Goal: Transaction & Acquisition: Purchase product/service

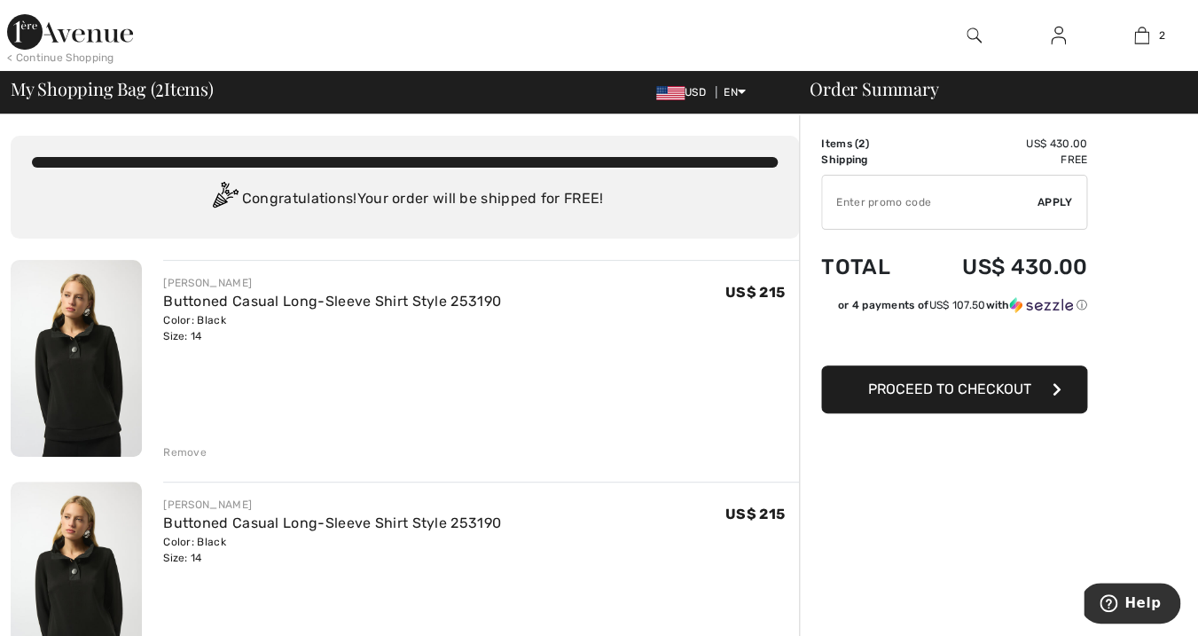
click at [184, 449] on div "Remove" at bounding box center [184, 452] width 43 height 16
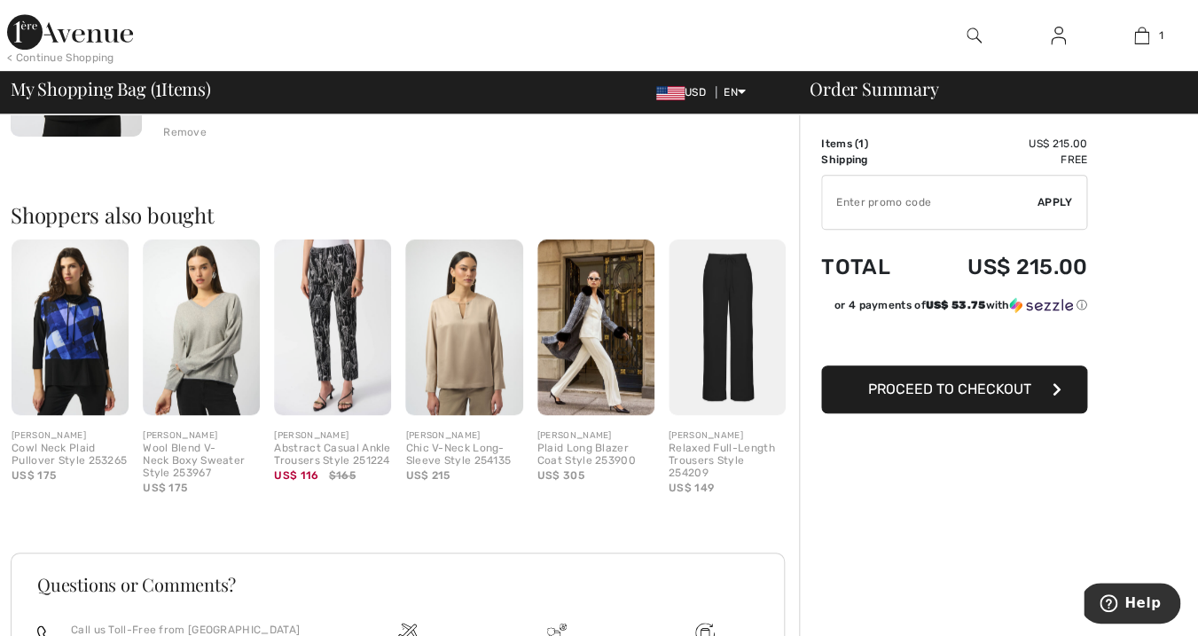
scroll to position [321, 0]
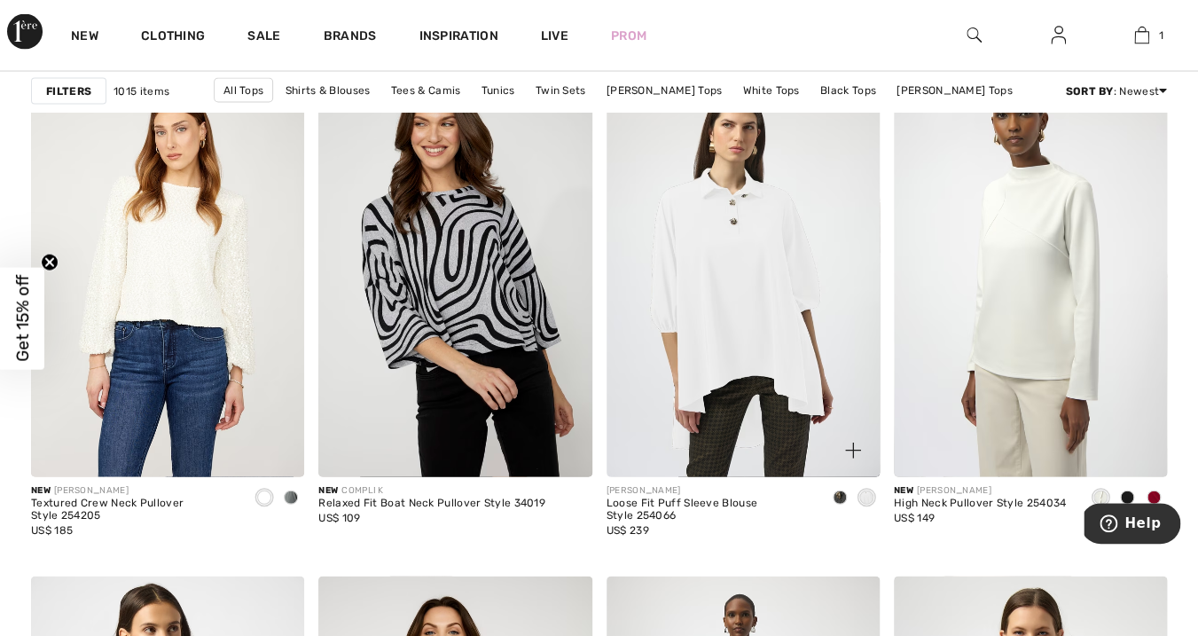
scroll to position [1215, 0]
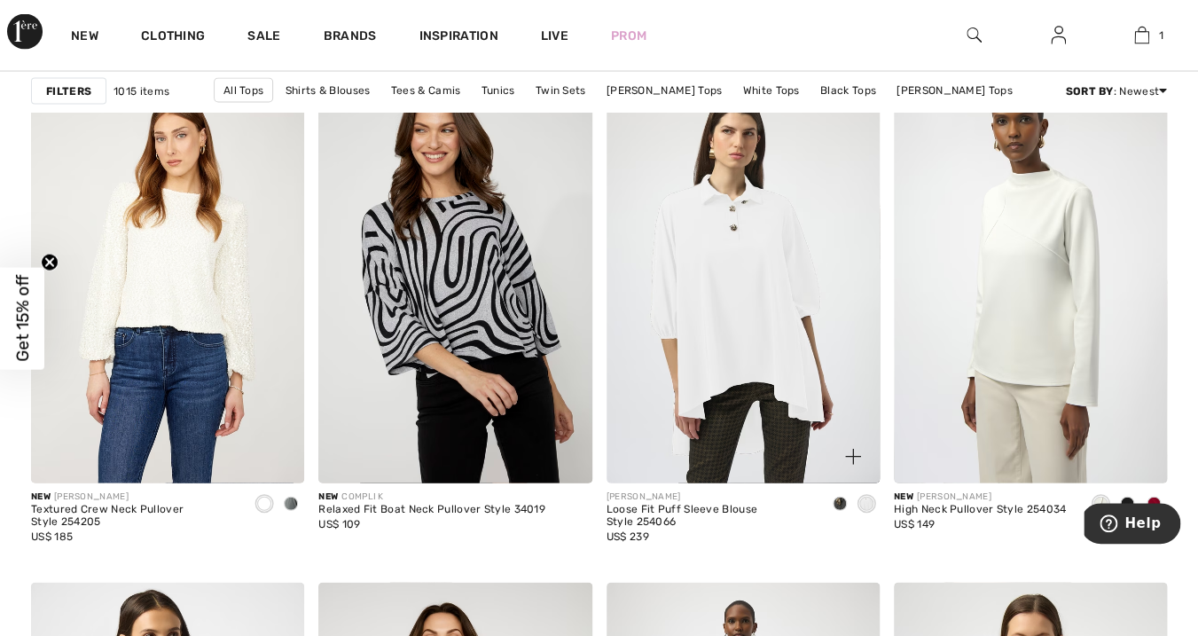
click at [840, 504] on span at bounding box center [839, 503] width 14 height 14
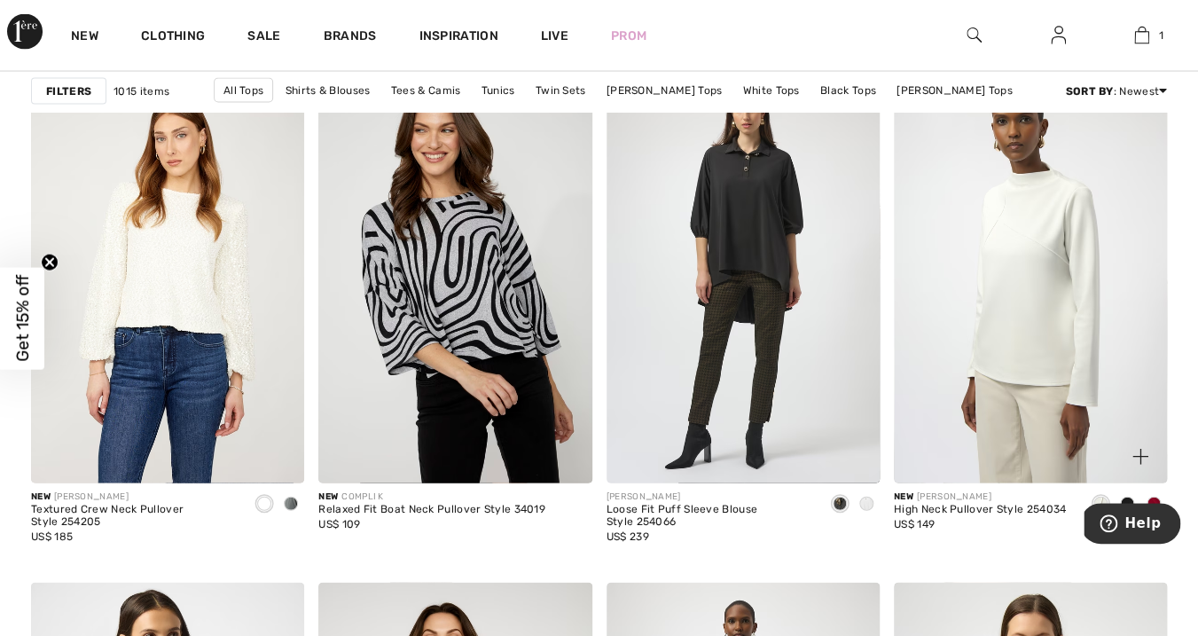
click at [1129, 497] on span at bounding box center [1127, 503] width 14 height 14
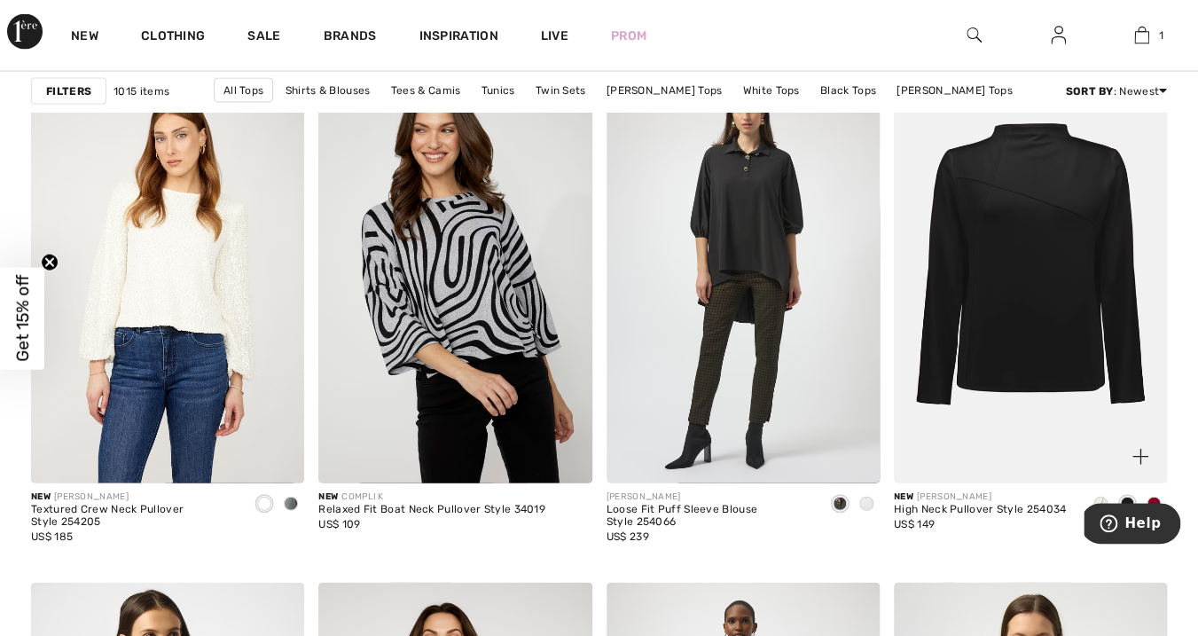
click at [1154, 495] on div at bounding box center [1153, 504] width 27 height 29
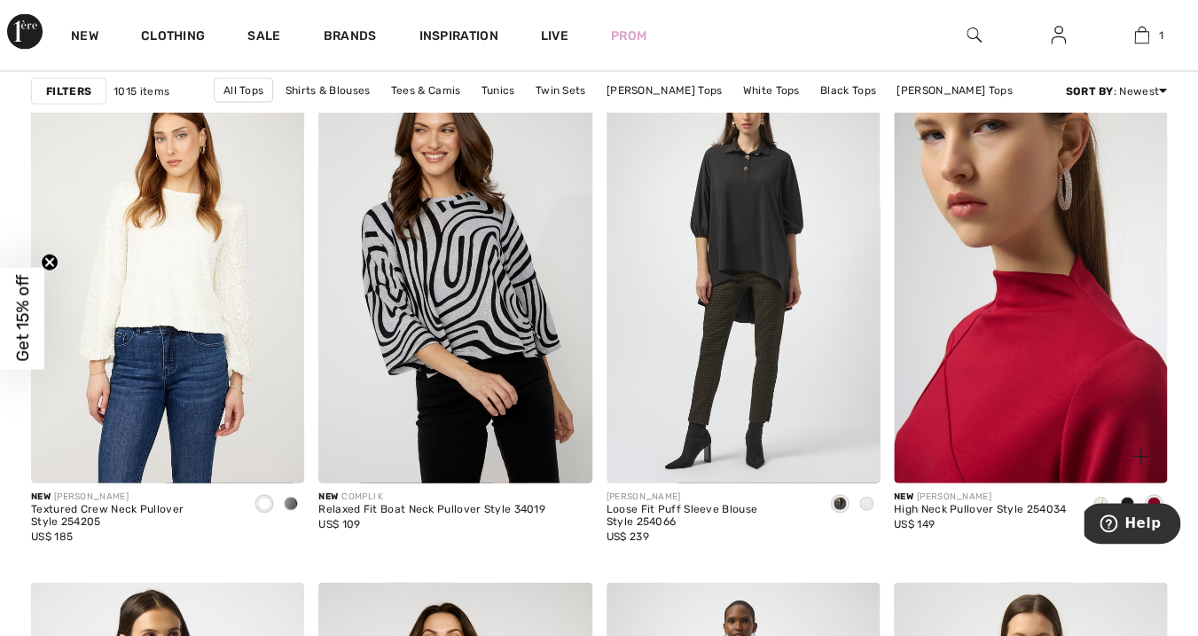
click at [1066, 418] on img at bounding box center [1029, 279] width 273 height 410
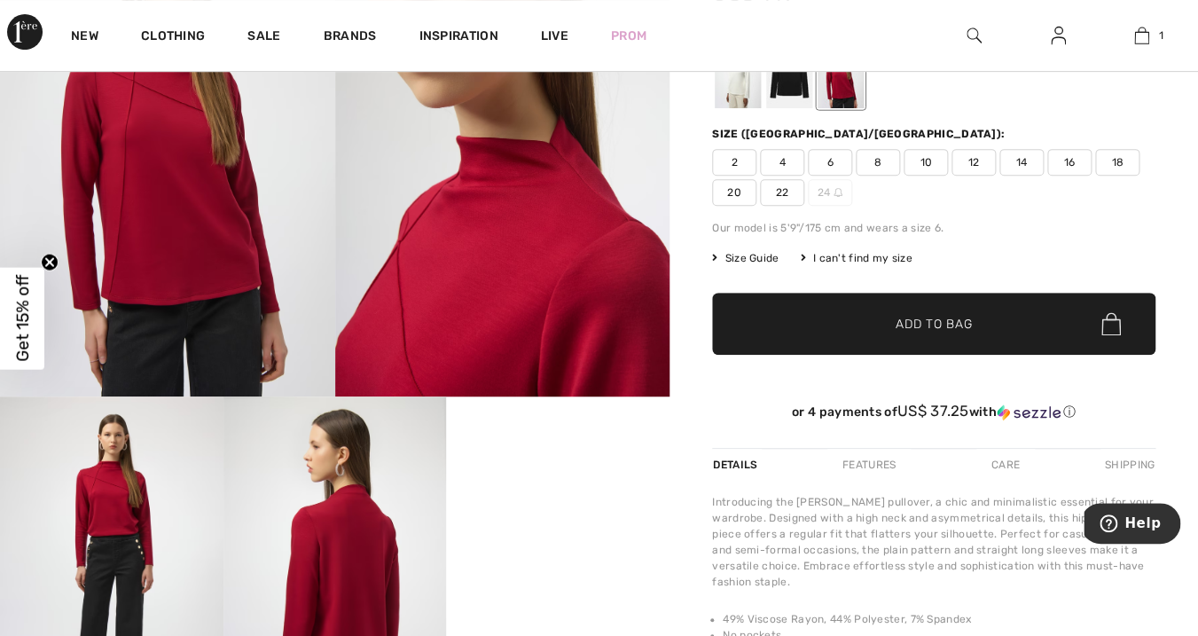
scroll to position [200, 0]
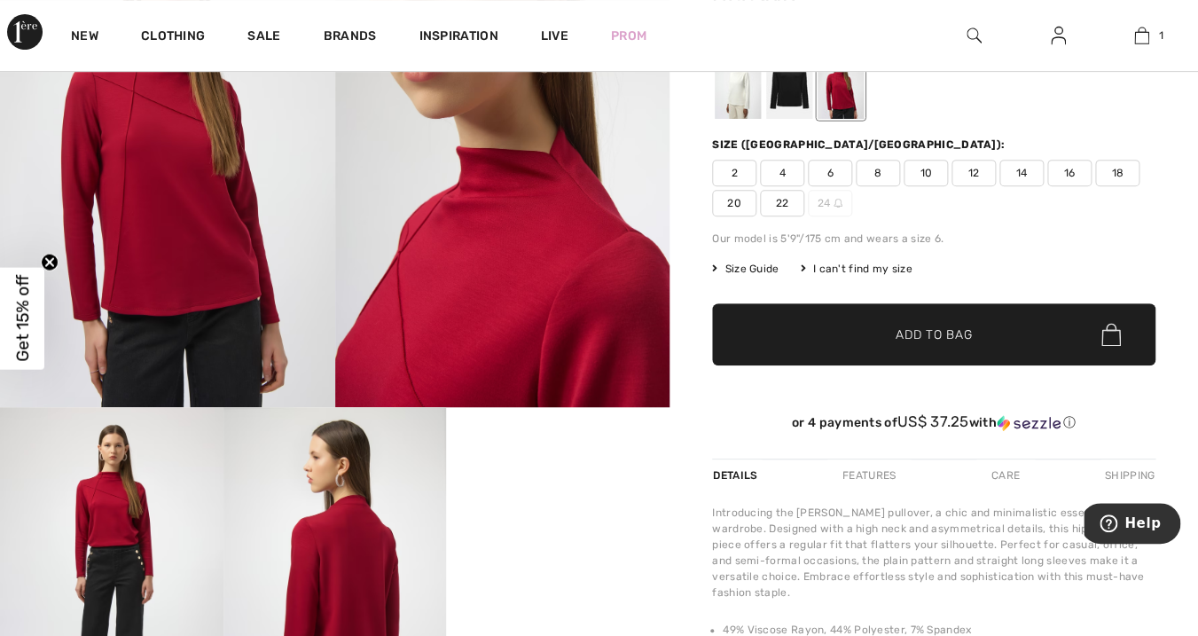
click at [804, 85] on div at bounding box center [789, 85] width 46 height 66
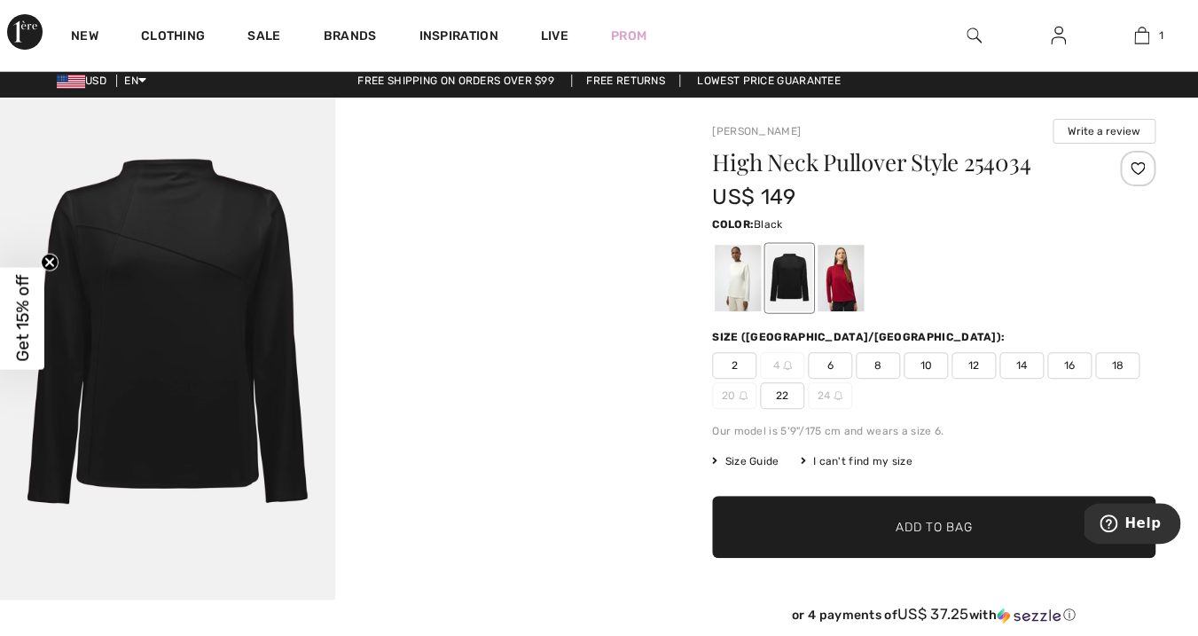
scroll to position [0, 0]
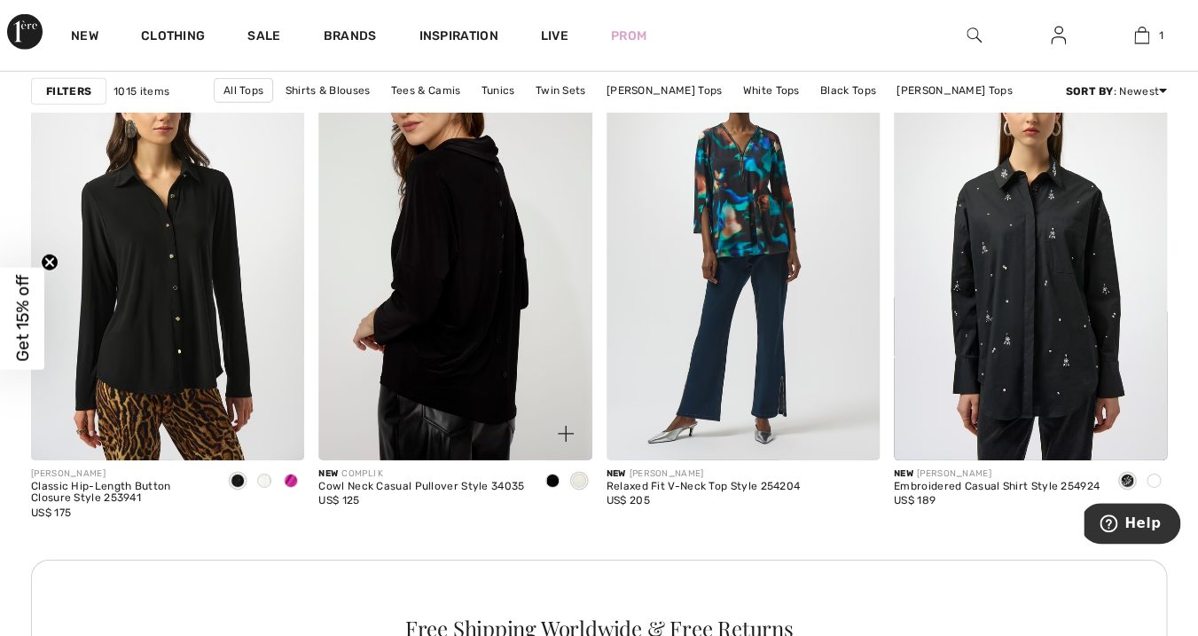
scroll to position [1745, 0]
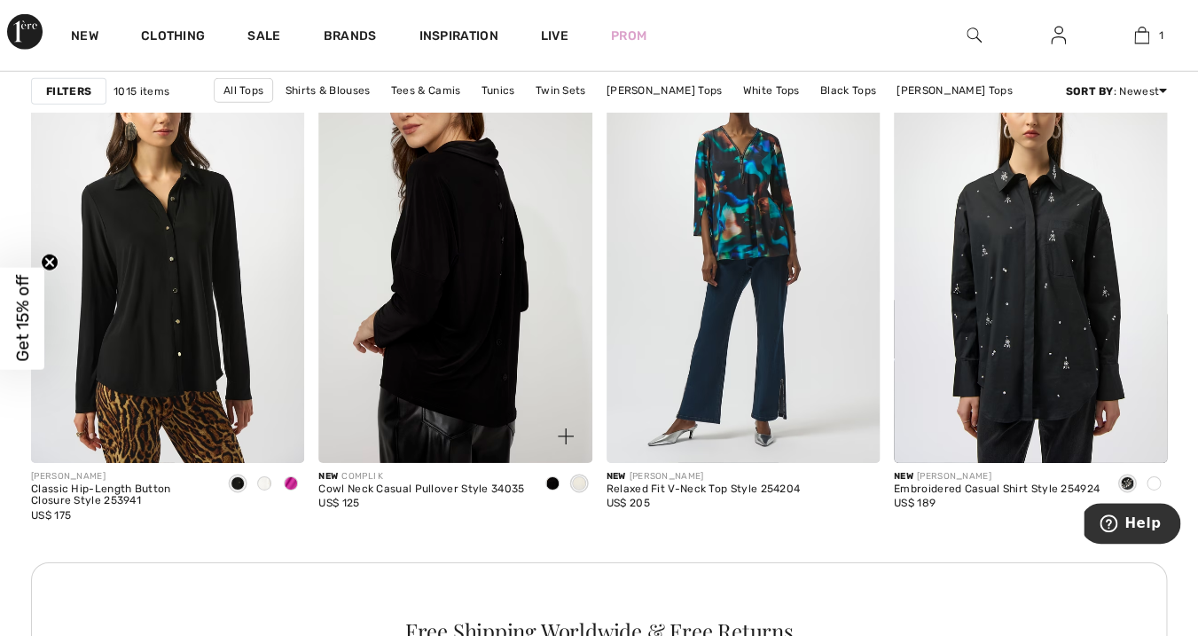
click at [510, 388] on img at bounding box center [454, 257] width 273 height 410
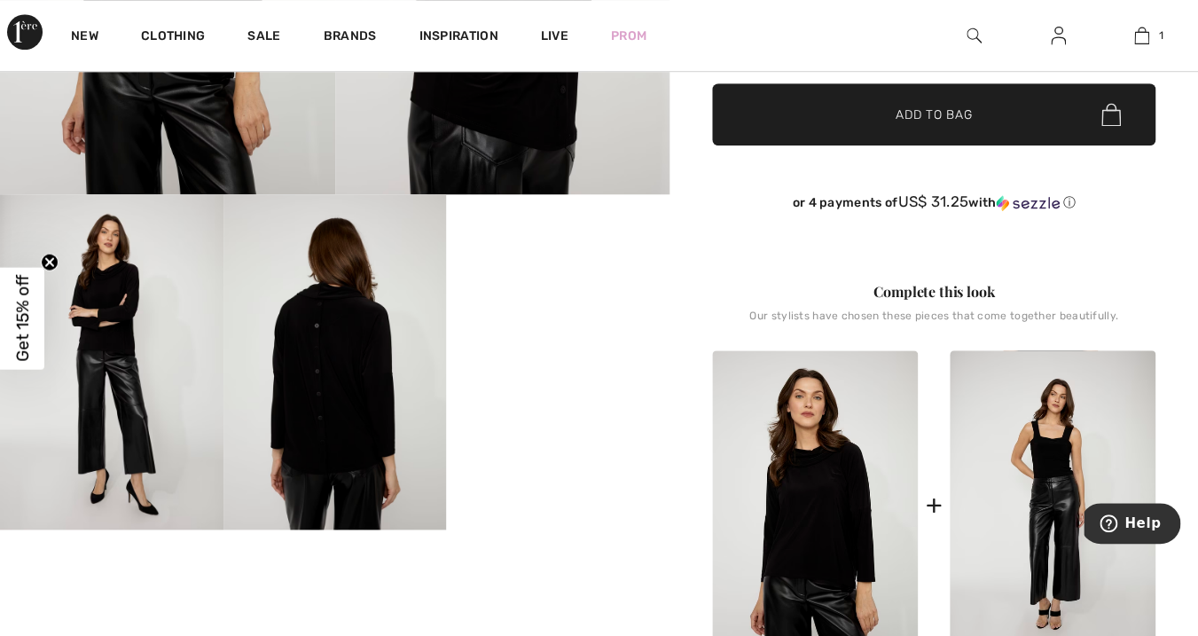
scroll to position [417, 0]
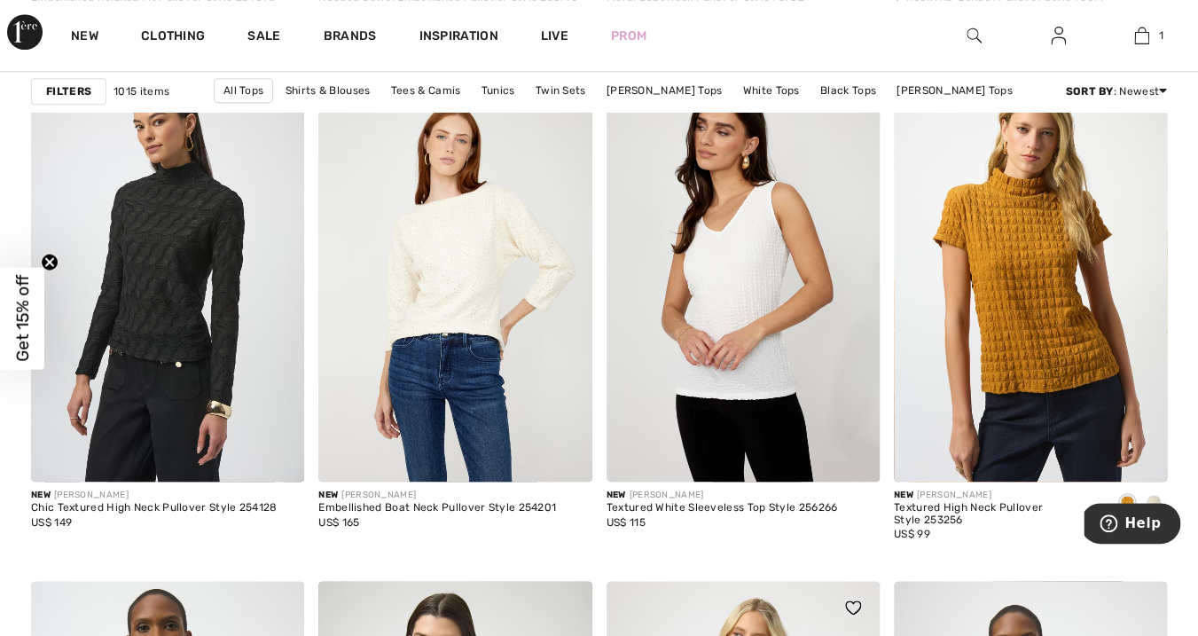
scroll to position [2944, 0]
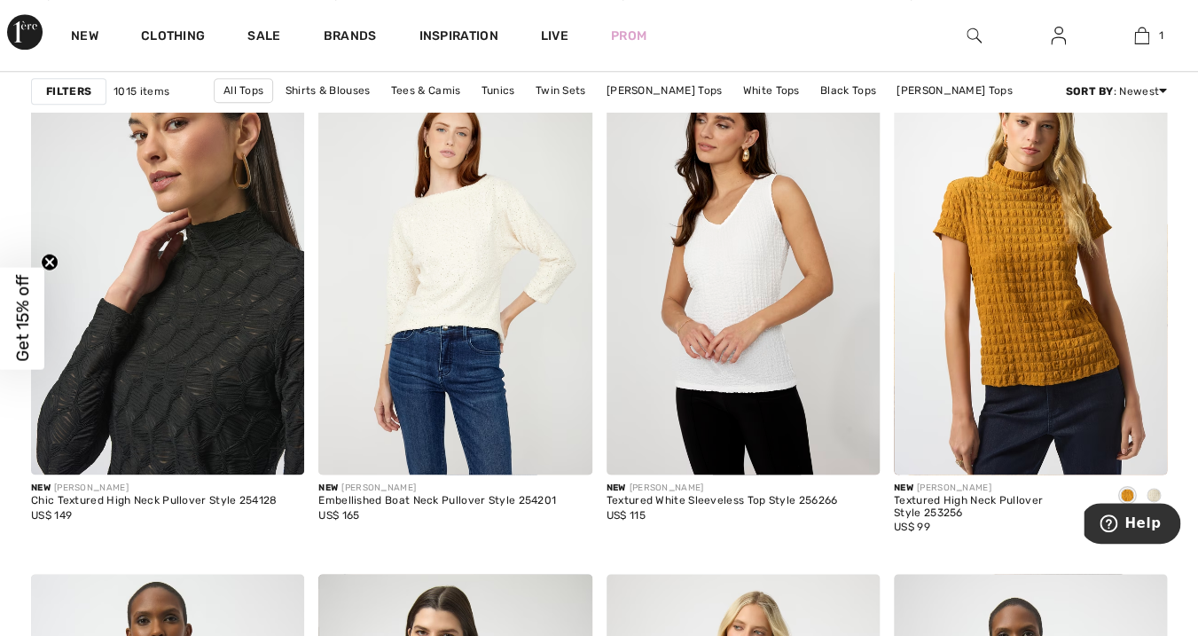
click at [232, 389] on img at bounding box center [167, 269] width 273 height 410
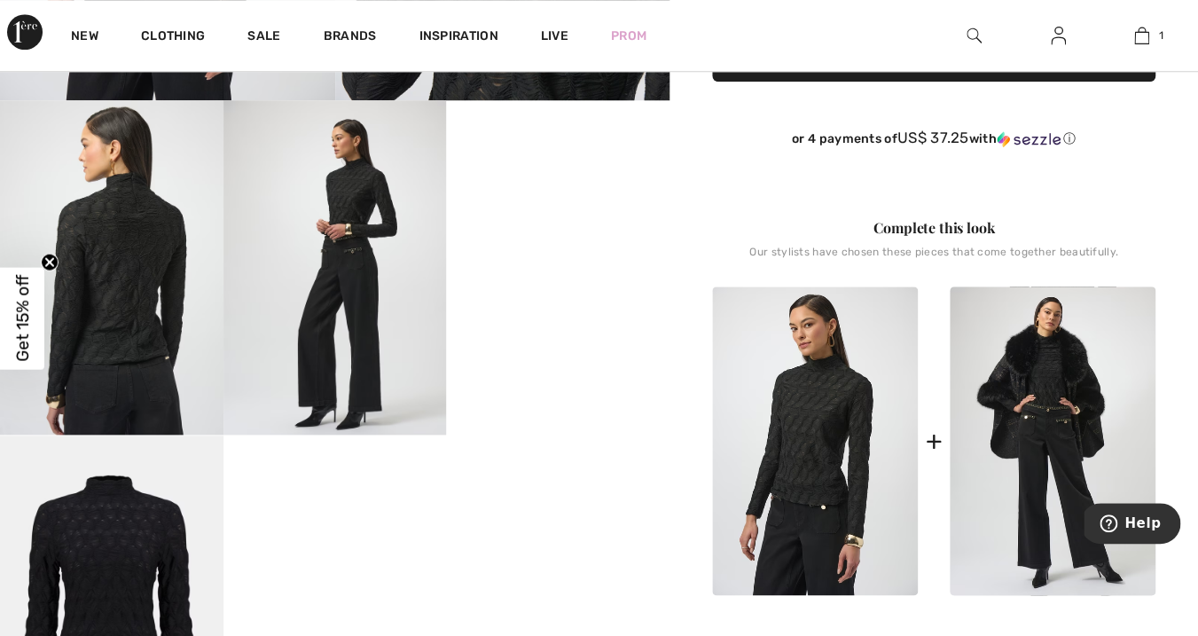
scroll to position [506, 0]
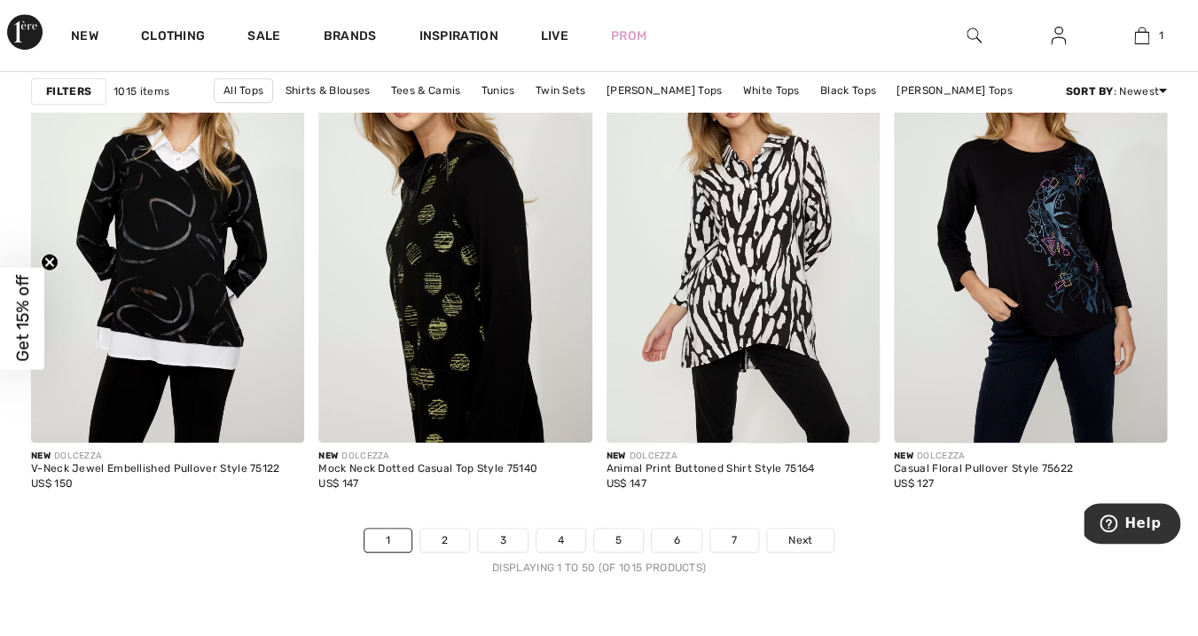
scroll to position [7487, 0]
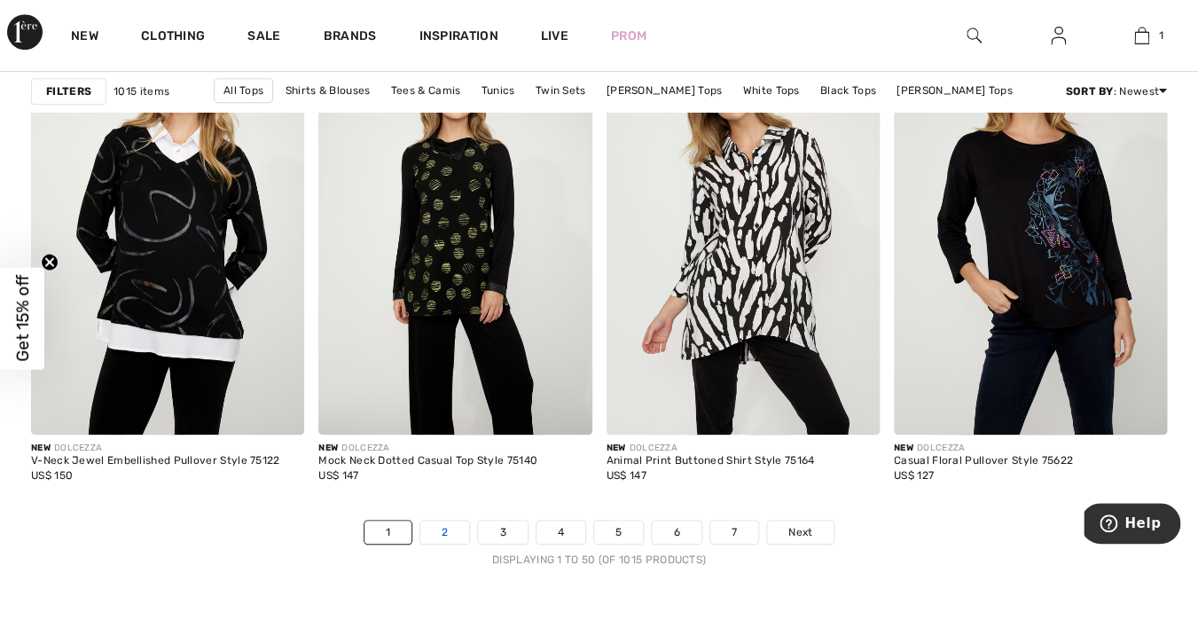
click at [443, 531] on link "2" at bounding box center [444, 531] width 49 height 23
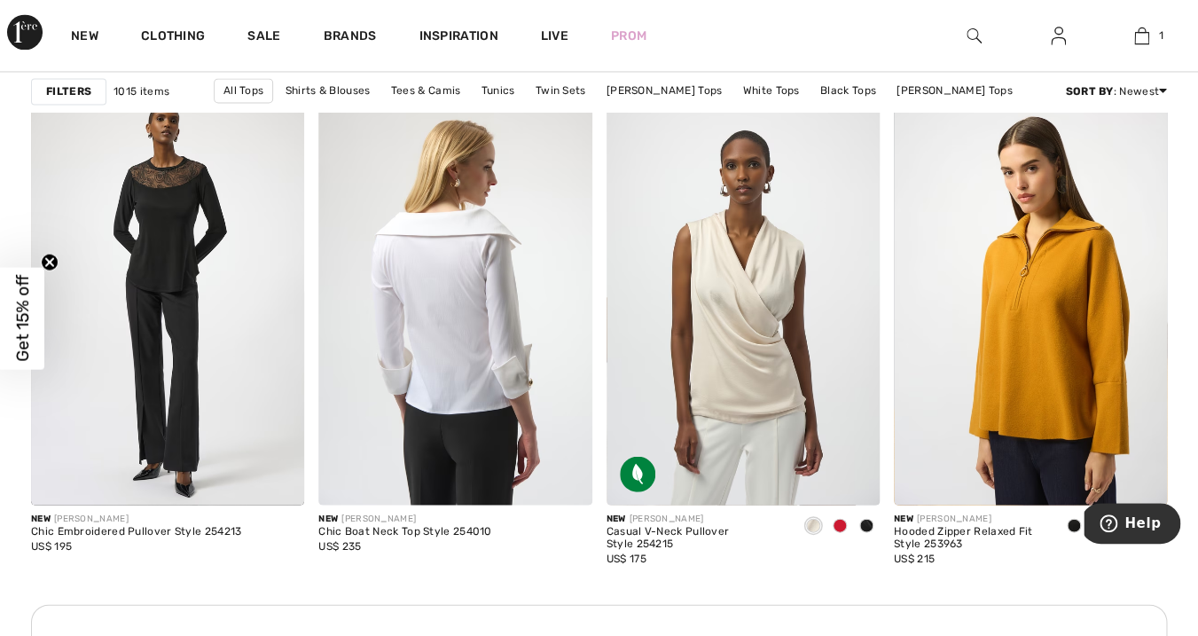
scroll to position [3425, 0]
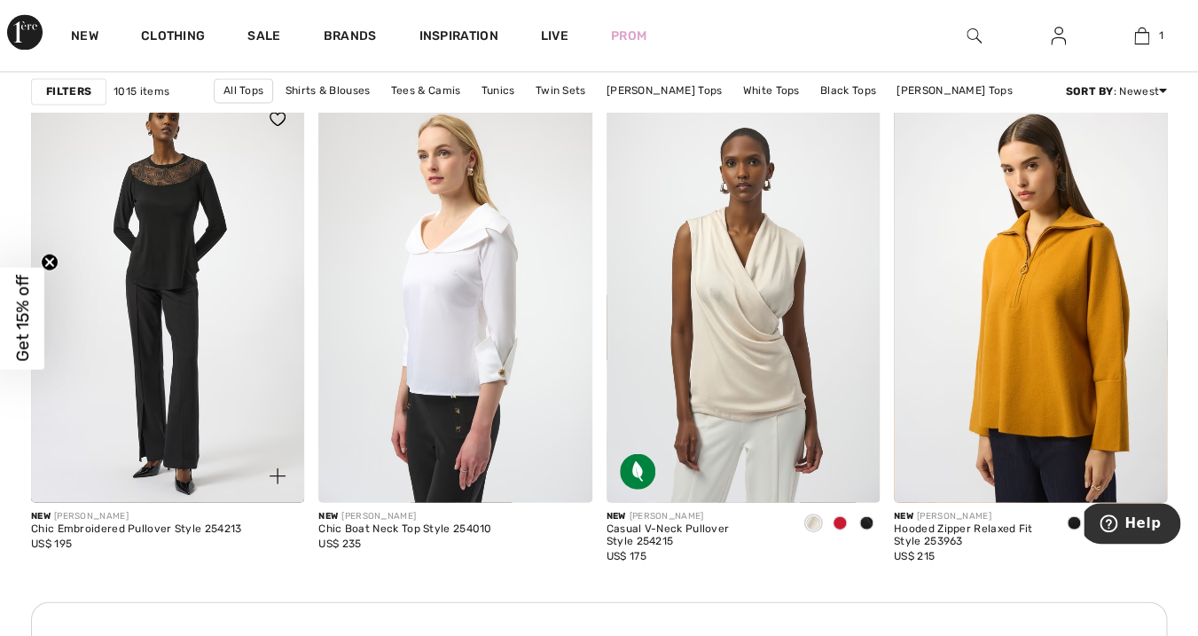
click at [210, 527] on div "Chic Embroidered Pullover Style 254213" at bounding box center [136, 528] width 210 height 12
click at [81, 527] on div "Chic Embroidered Pullover Style 254213" at bounding box center [136, 528] width 210 height 12
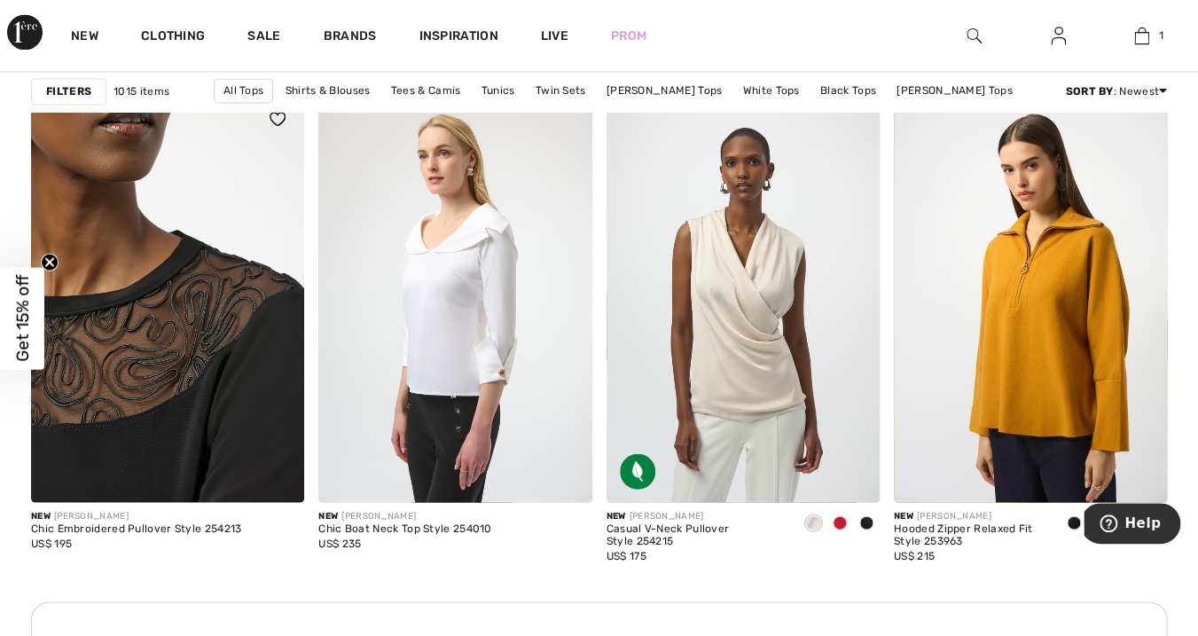
click at [79, 485] on img at bounding box center [167, 297] width 273 height 410
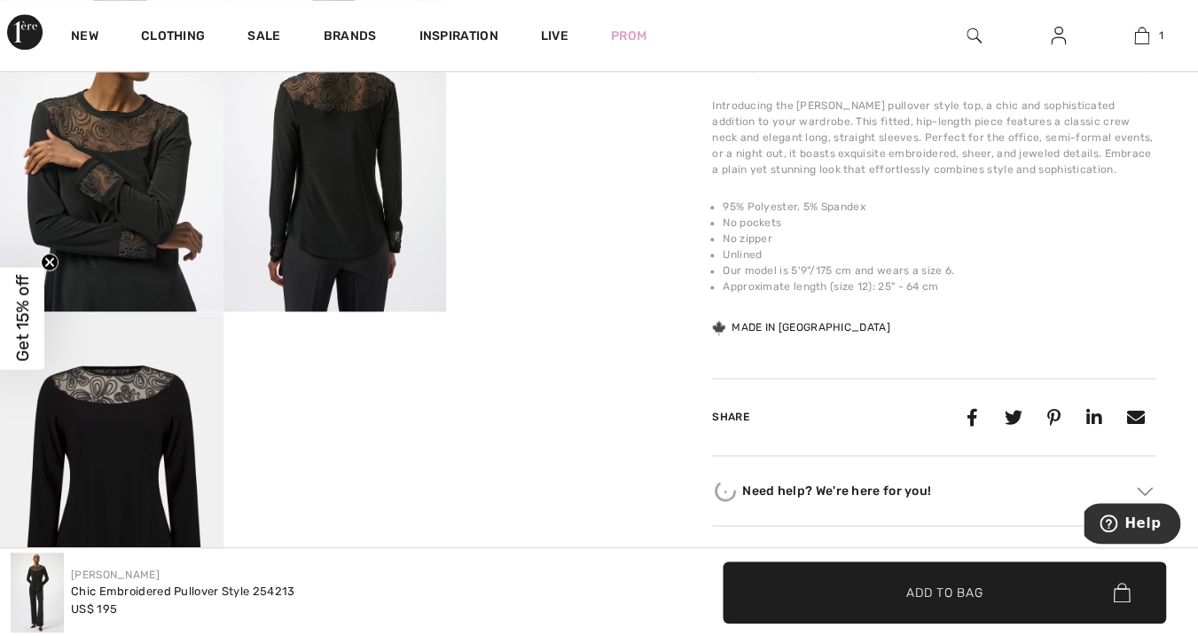
scroll to position [631, 0]
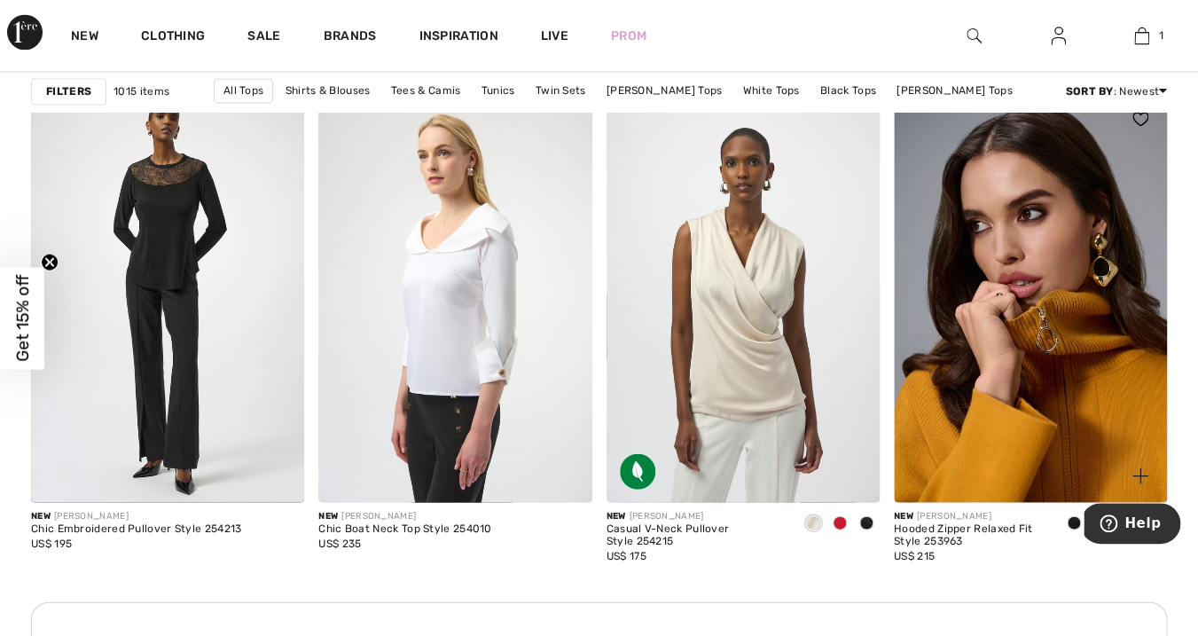
click at [1014, 273] on img at bounding box center [1029, 297] width 273 height 410
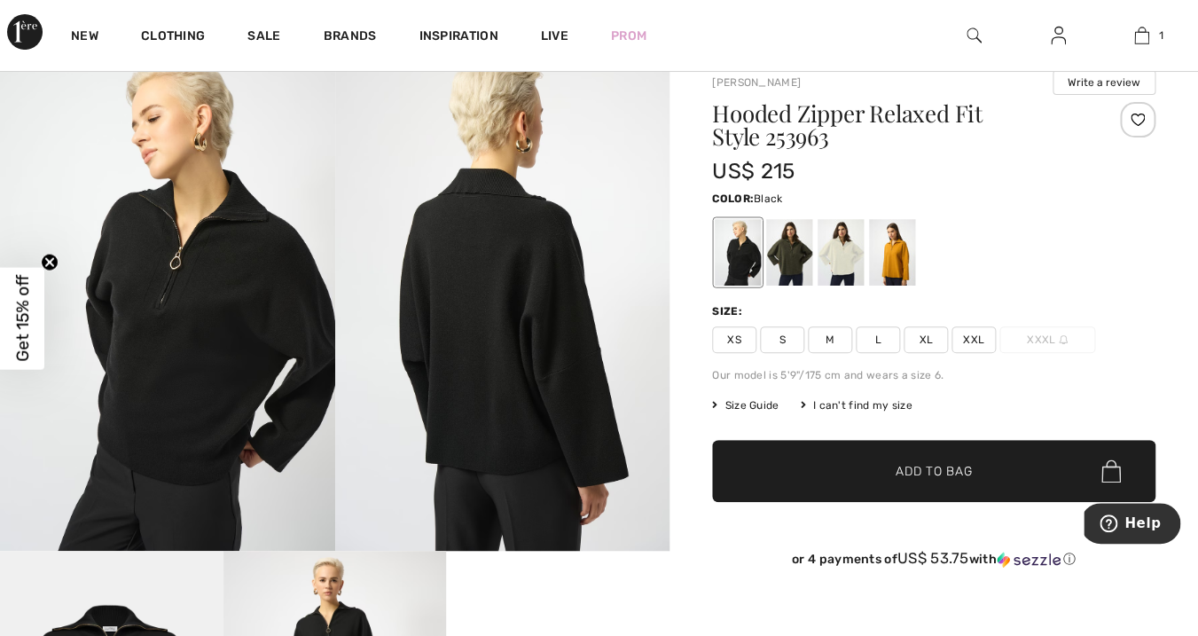
scroll to position [48, 0]
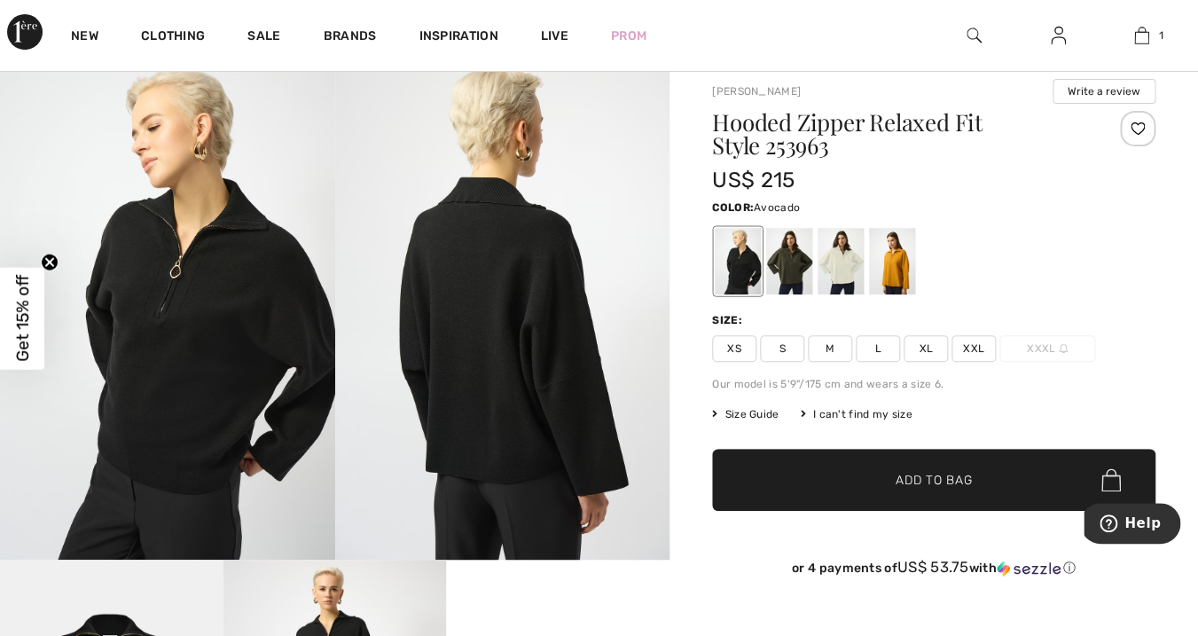
click at [793, 270] on div at bounding box center [789, 261] width 46 height 66
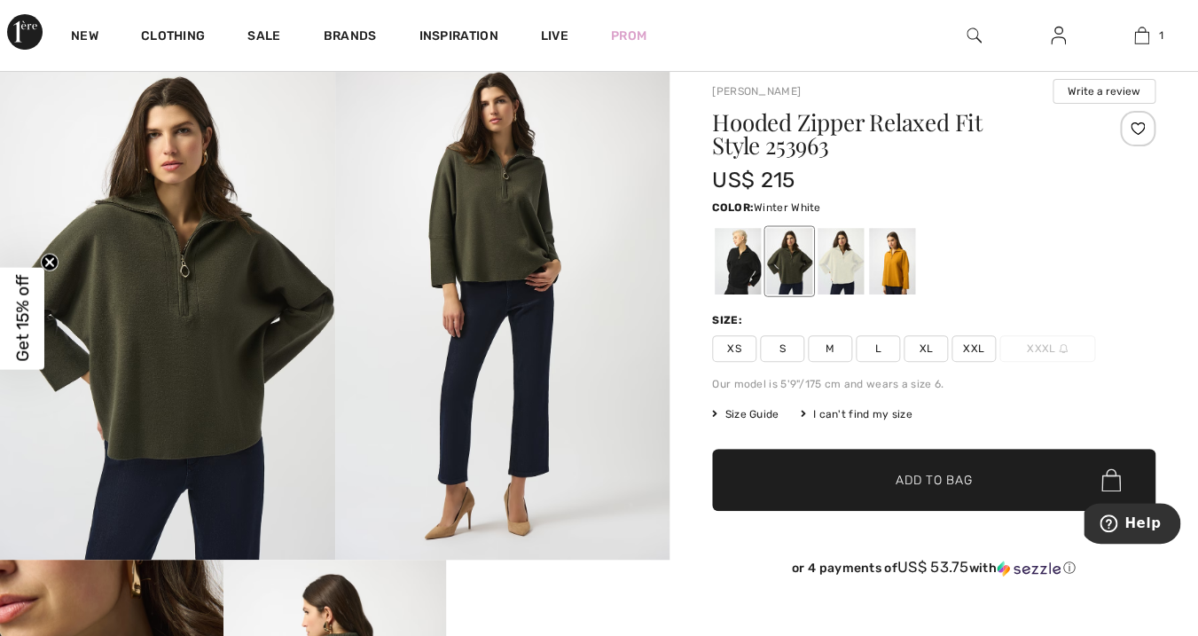
click at [844, 258] on div at bounding box center [840, 261] width 46 height 66
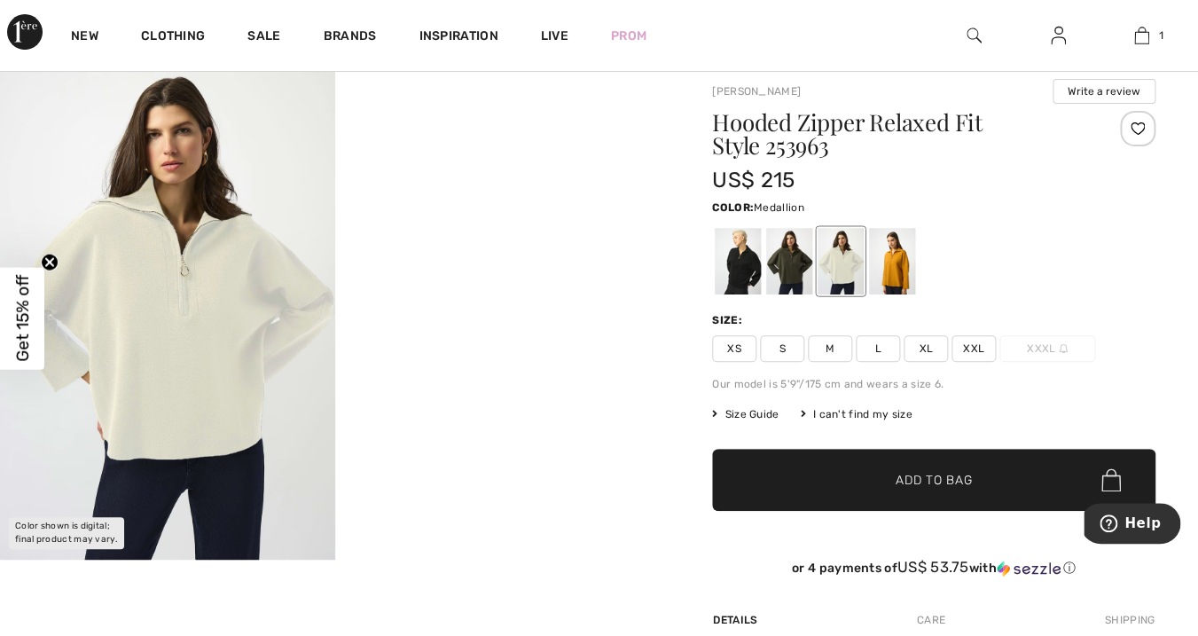
click at [888, 261] on div at bounding box center [892, 261] width 46 height 66
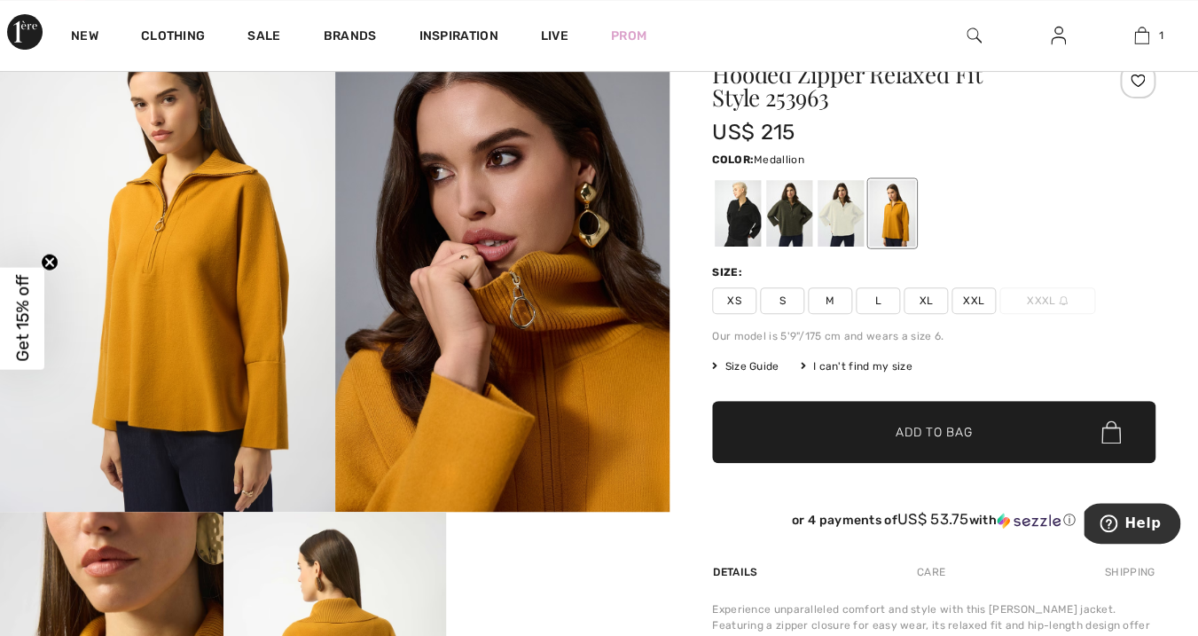
scroll to position [91, 0]
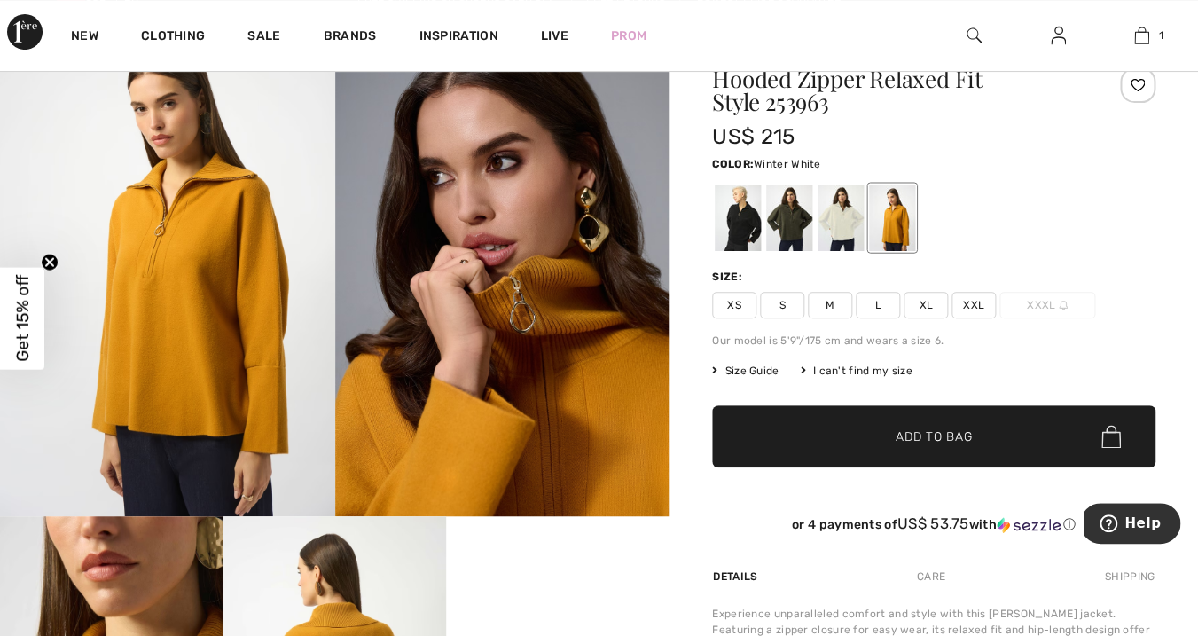
click at [837, 216] on div at bounding box center [840, 217] width 46 height 66
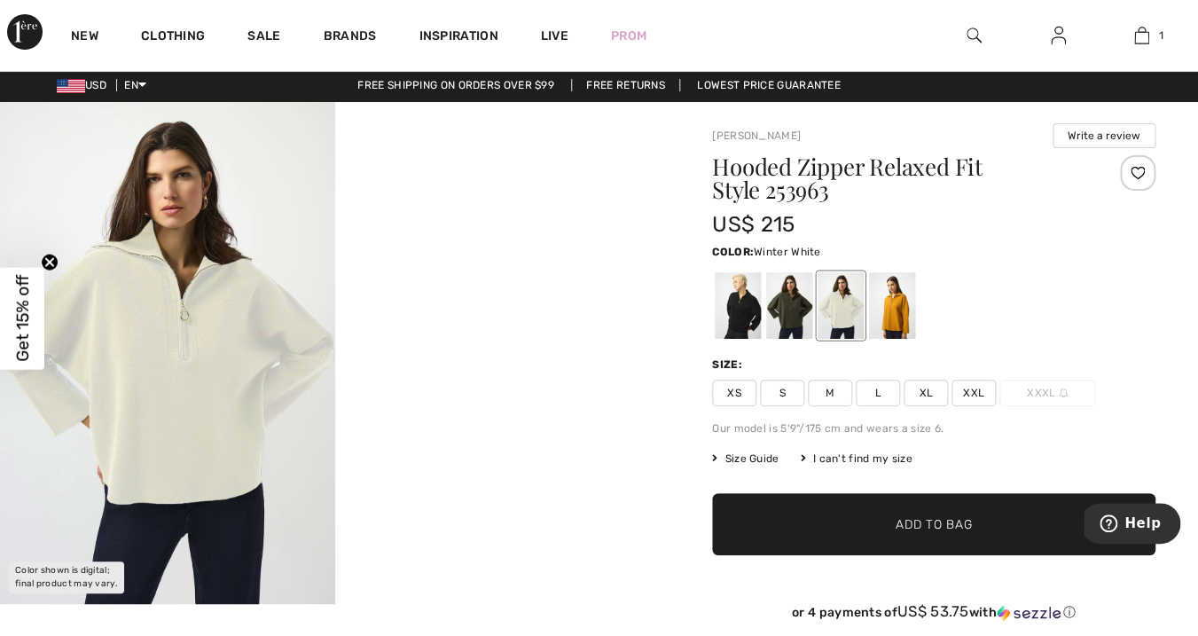
scroll to position [0, 0]
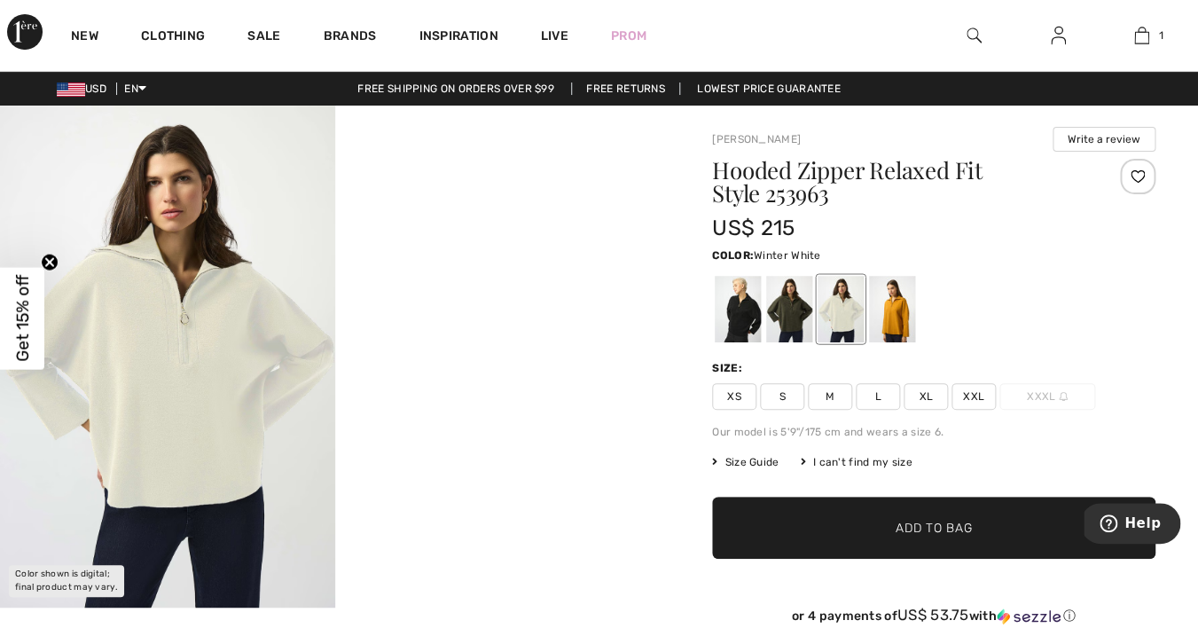
click at [744, 464] on span "Size Guide" at bounding box center [745, 462] width 66 height 16
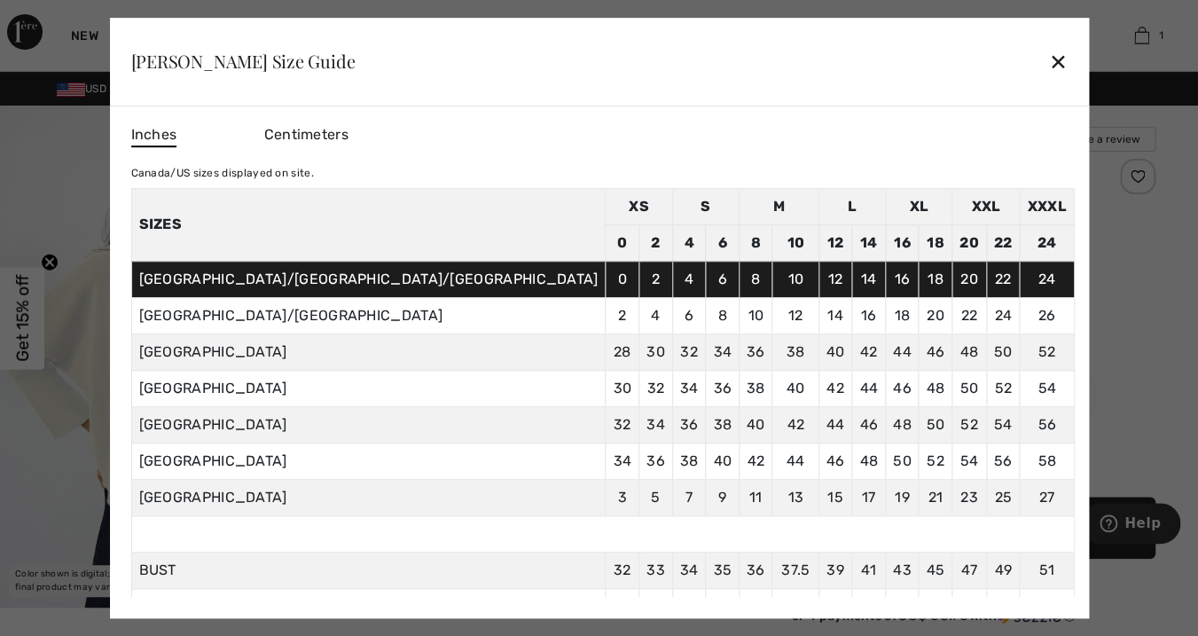
click at [1032, 329] on div at bounding box center [599, 318] width 1198 height 636
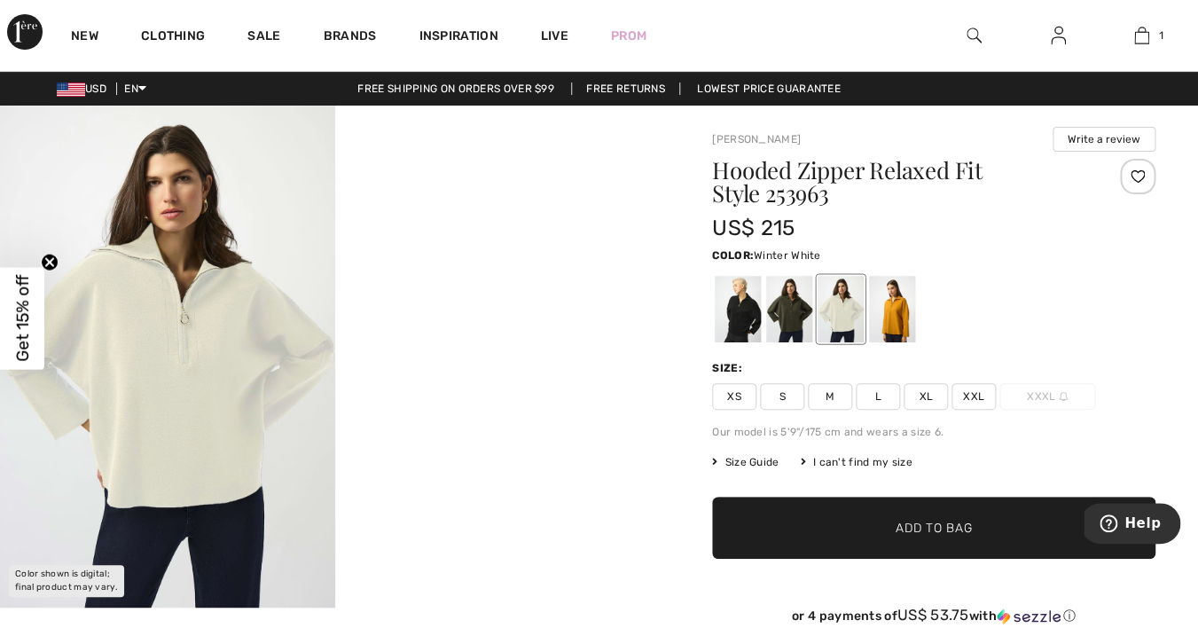
click at [878, 399] on span "L" at bounding box center [877, 396] width 44 height 27
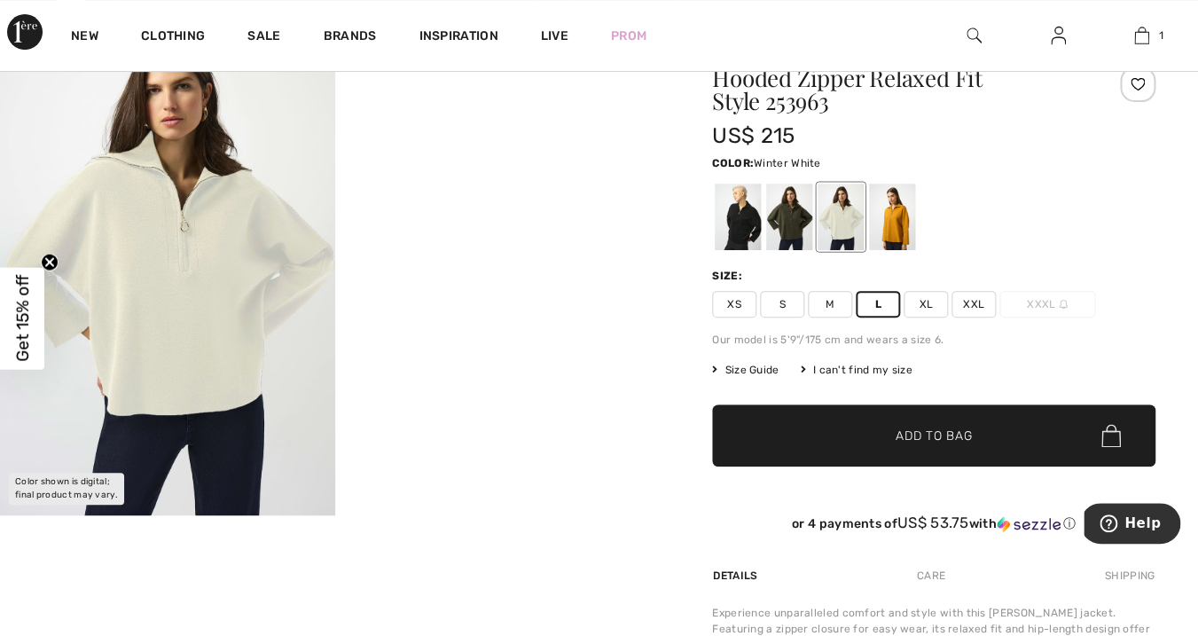
scroll to position [90, 0]
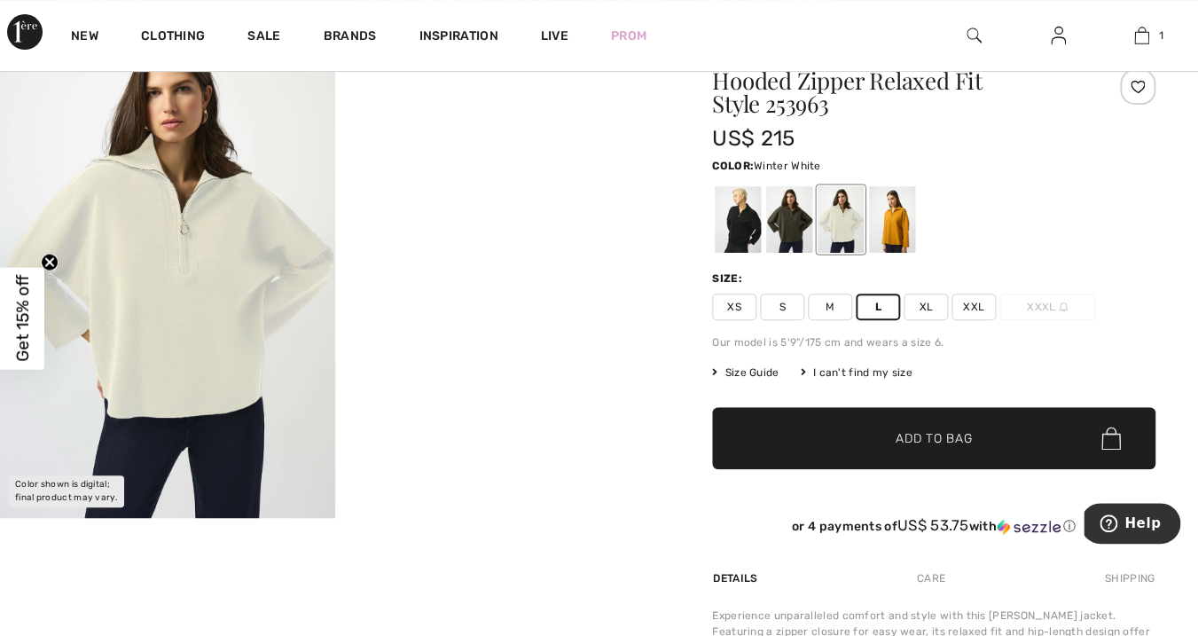
click at [921, 444] on span "Add to Bag" at bounding box center [933, 438] width 76 height 19
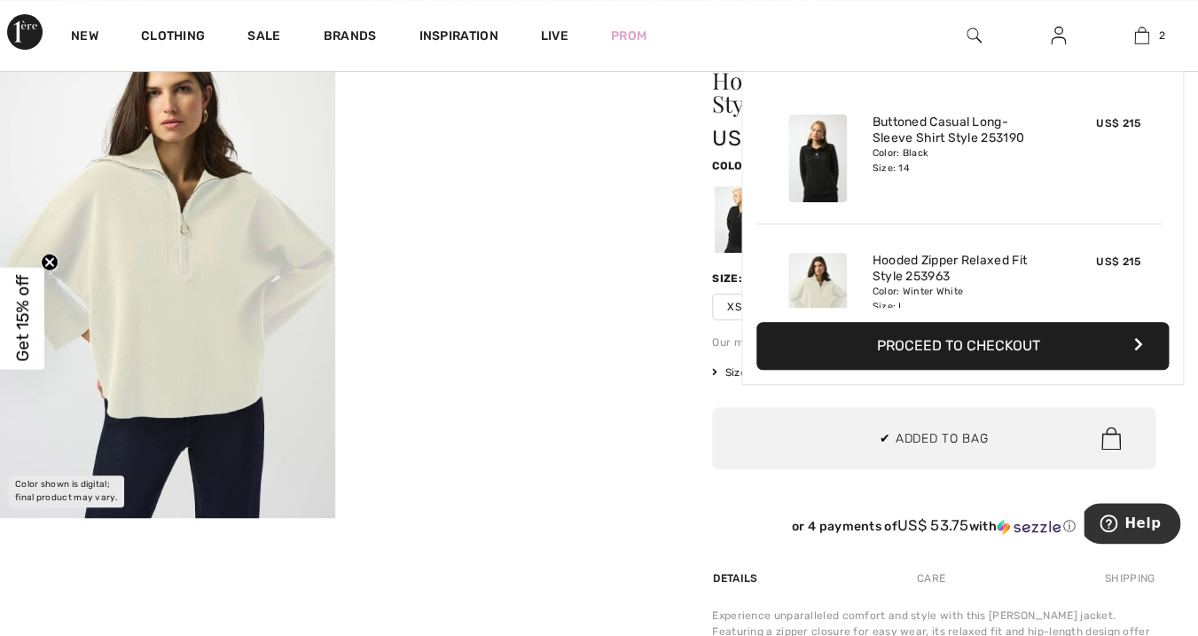
scroll to position [55, 0]
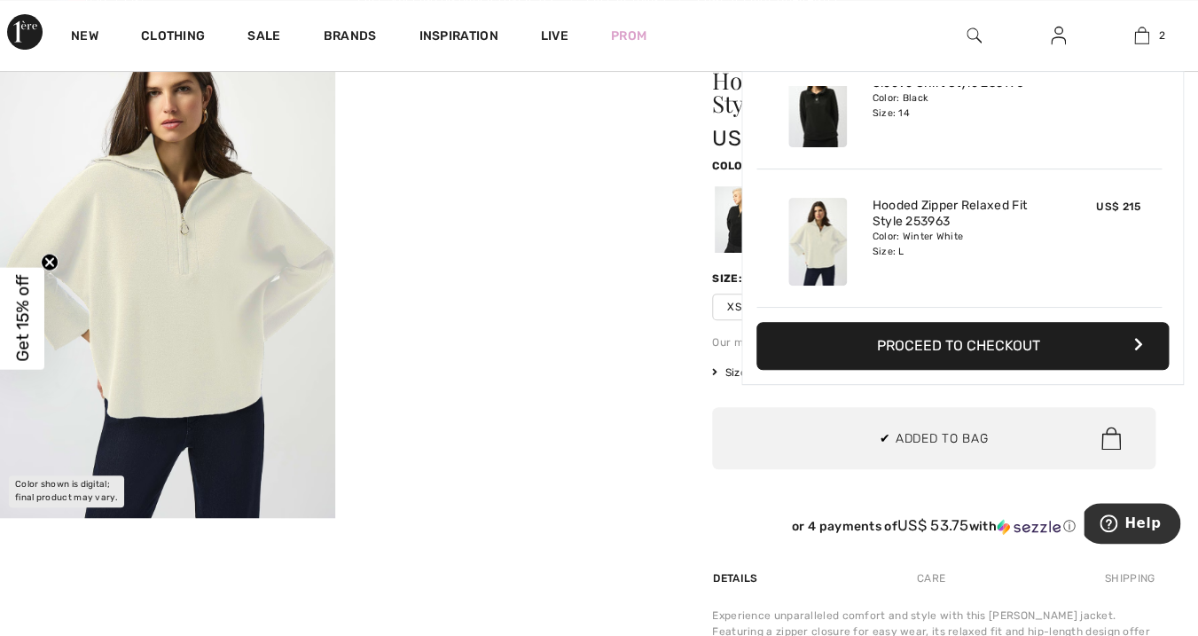
click at [692, 418] on div "[PERSON_NAME] Write a review Hooded Zipper Relaxed Fit Style 253963 US$ 215 Col…" at bounding box center [933, 507] width 528 height 982
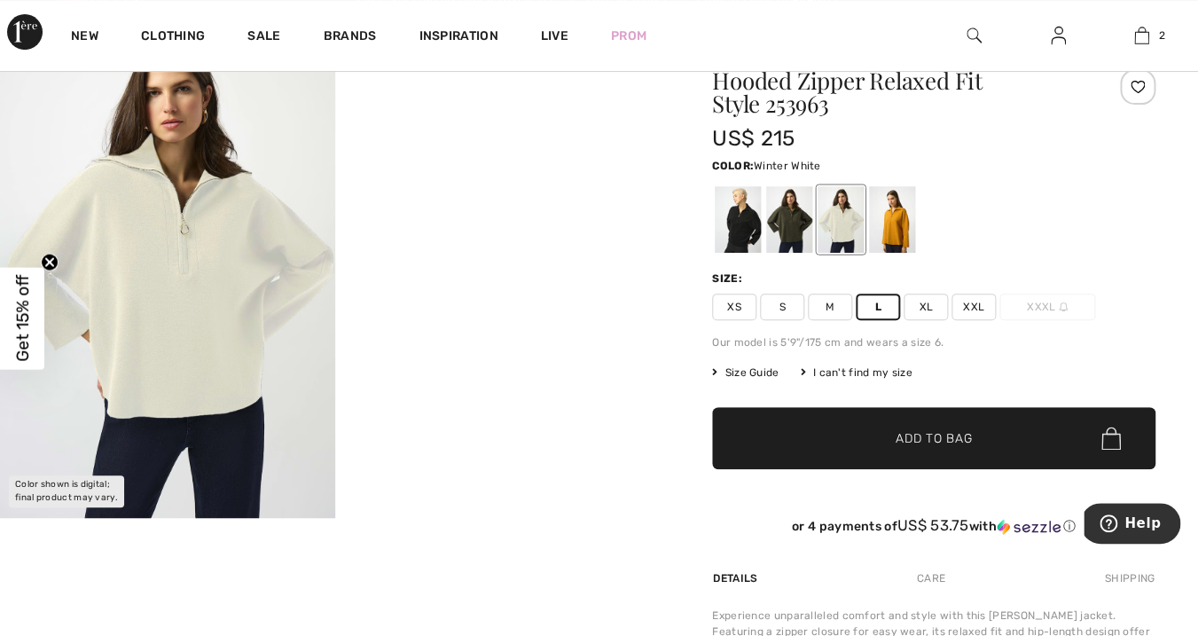
click at [745, 371] on span "Size Guide" at bounding box center [745, 372] width 66 height 16
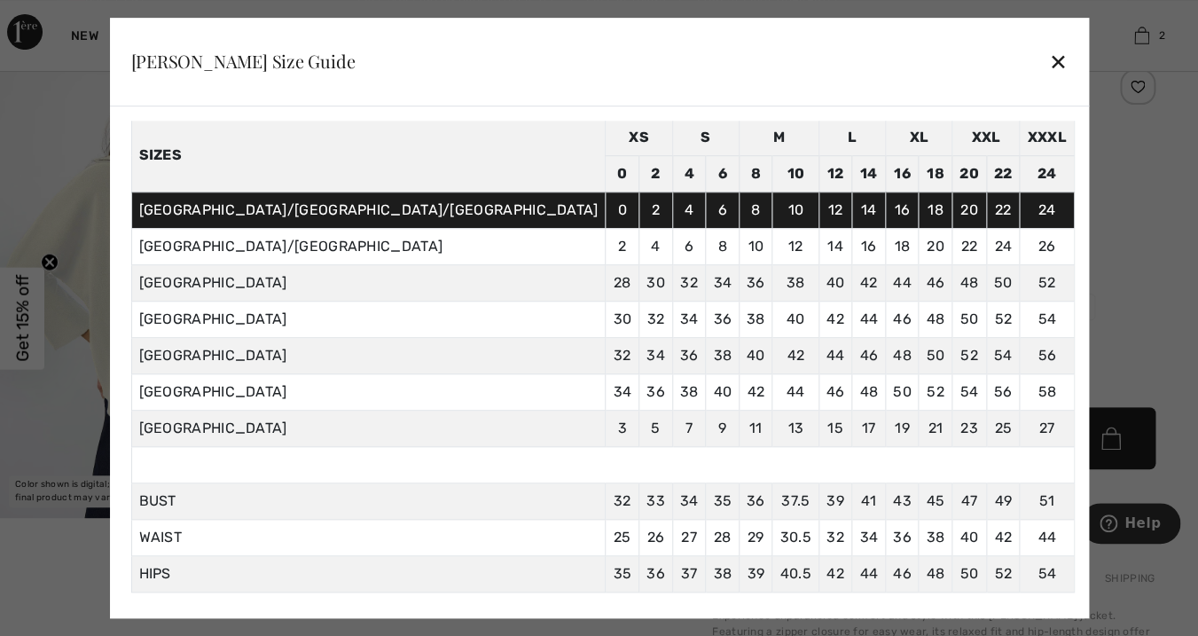
scroll to position [74, 0]
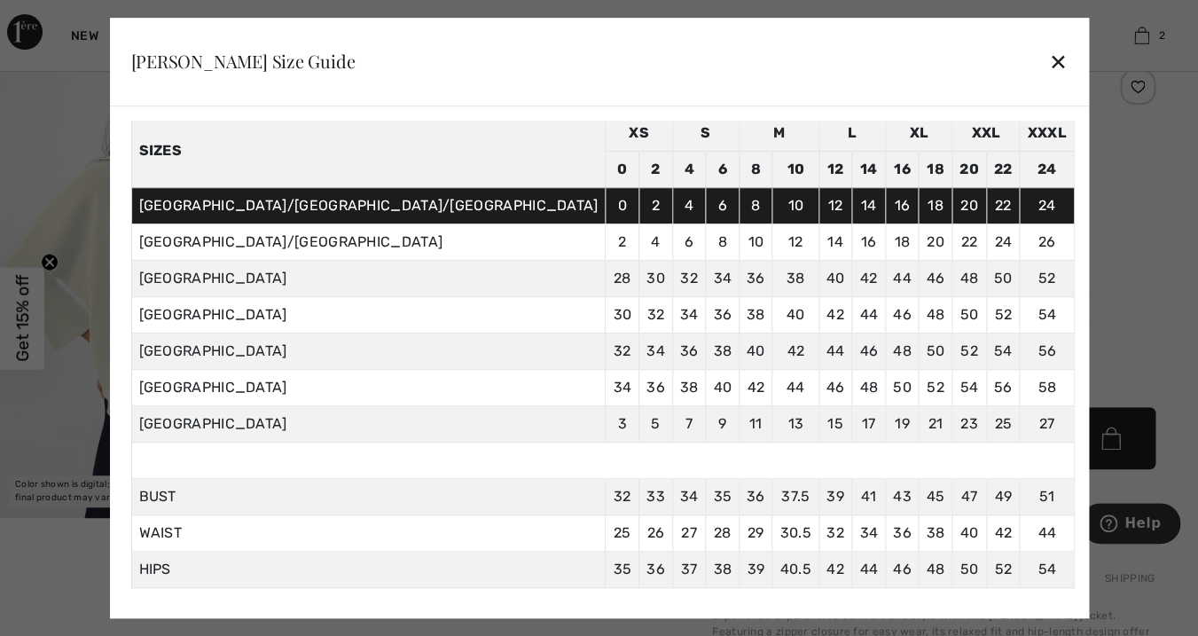
click at [1048, 63] on div "✕" at bounding box center [1057, 61] width 19 height 37
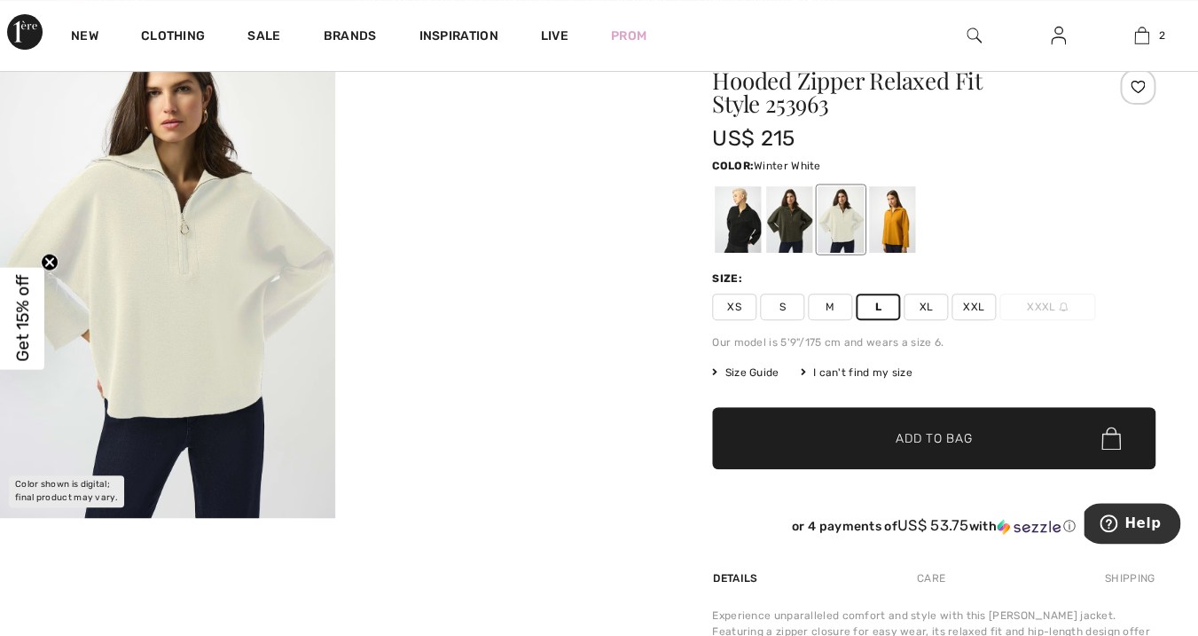
click at [873, 63] on div "New Clothing Sale Brands Inspiration Live Prom 2 Added to Bag [PERSON_NAME] But…" at bounding box center [599, 35] width 1198 height 71
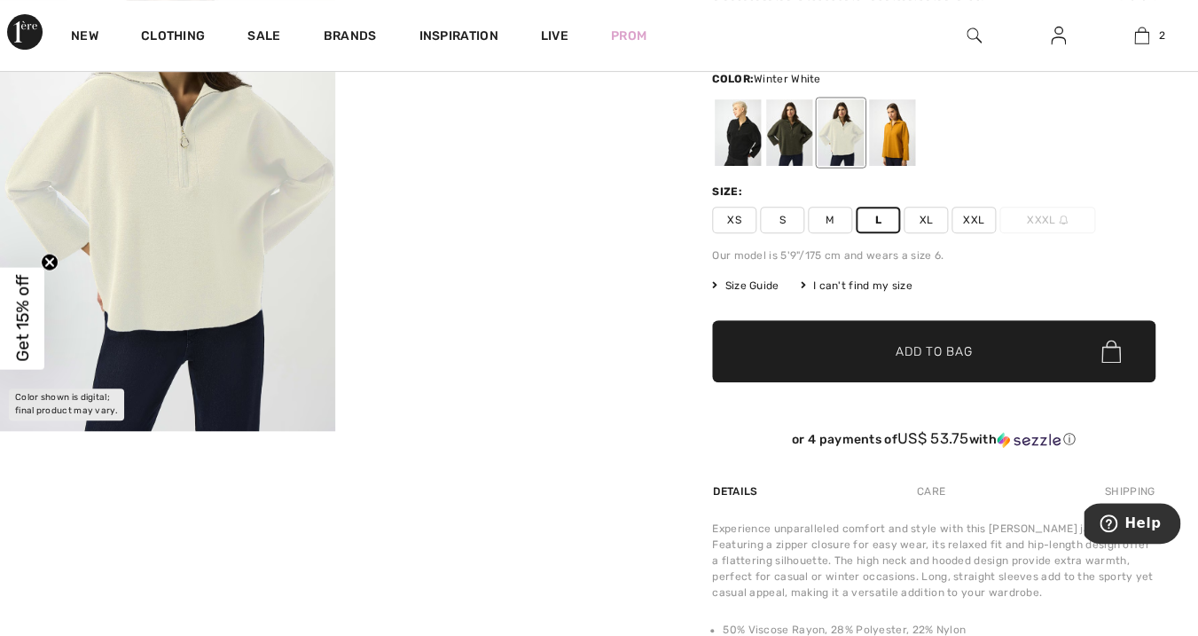
scroll to position [0, 0]
